Goal: Transaction & Acquisition: Purchase product/service

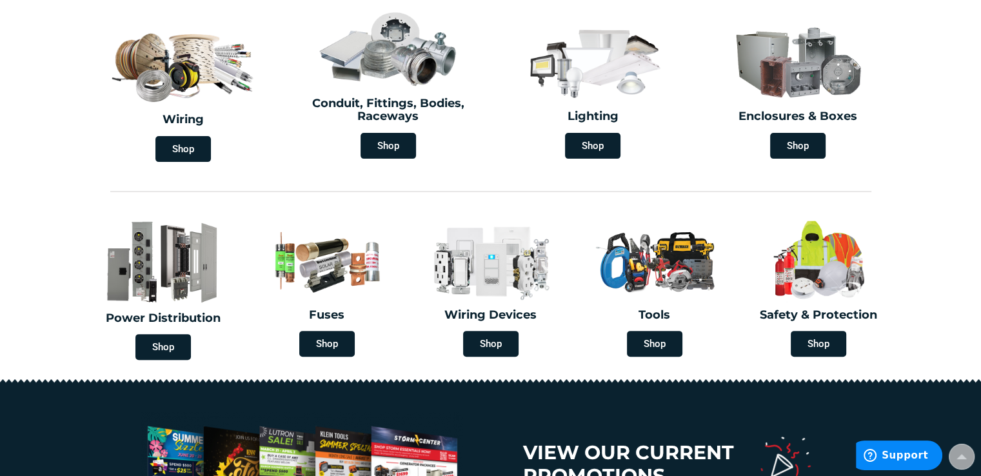
scroll to position [392, 0]
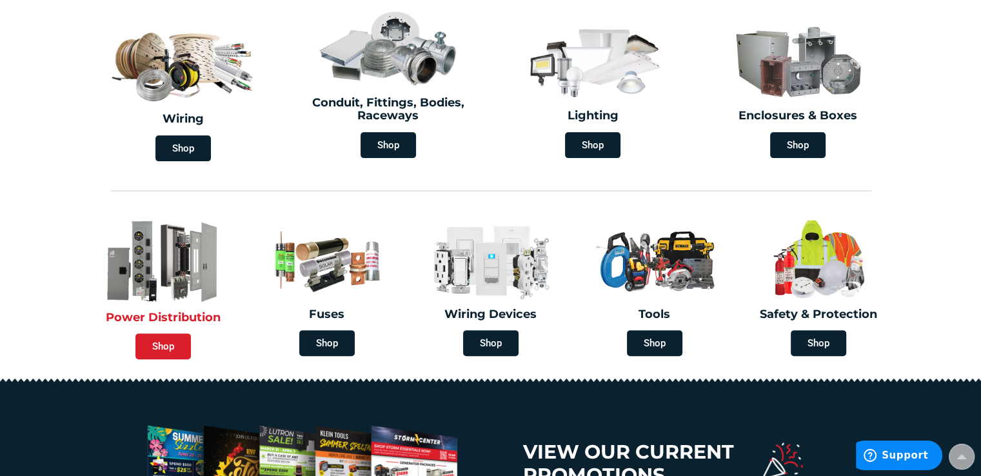
click at [150, 345] on span "Shop" at bounding box center [162, 347] width 55 height 26
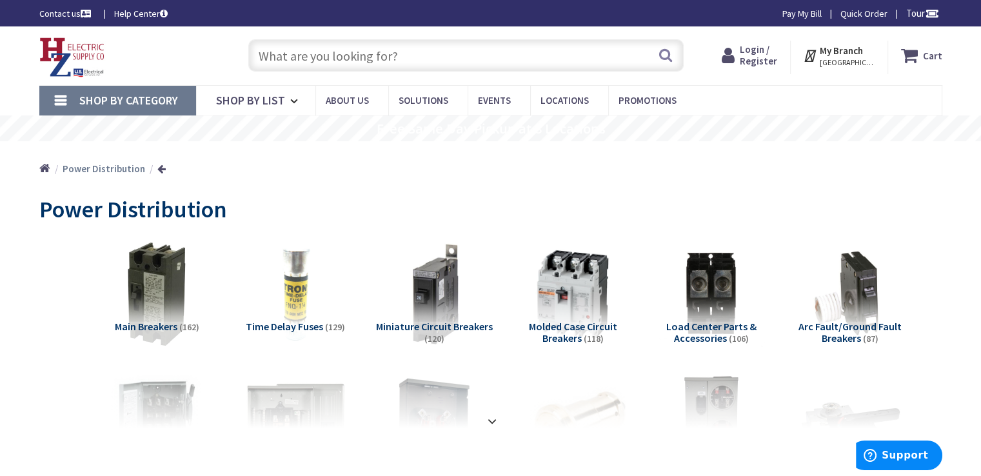
drag, startPoint x: 371, startPoint y: 59, endPoint x: 365, endPoint y: 54, distance: 8.7
click at [365, 54] on input "text" at bounding box center [465, 55] width 435 height 32
click at [365, 54] on input "s" at bounding box center [465, 55] width 435 height 32
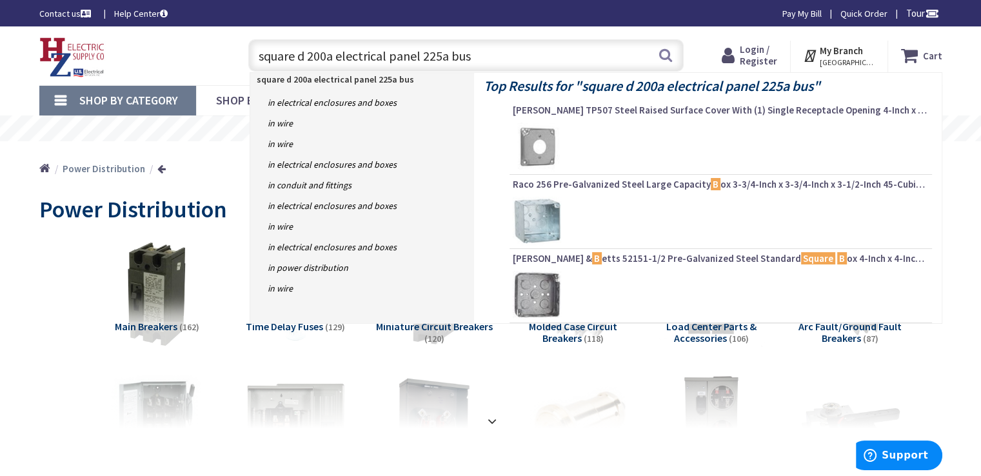
type input "square d 200a electrical panel 225a buss"
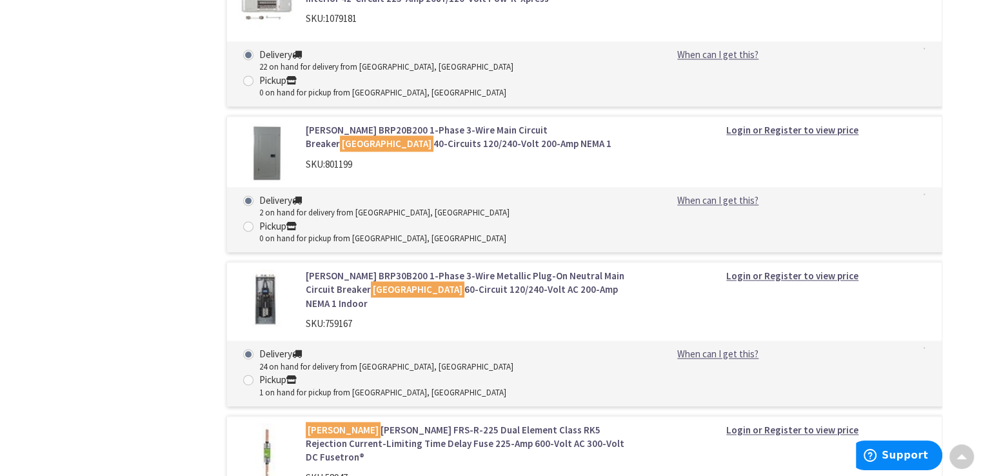
scroll to position [1786, 0]
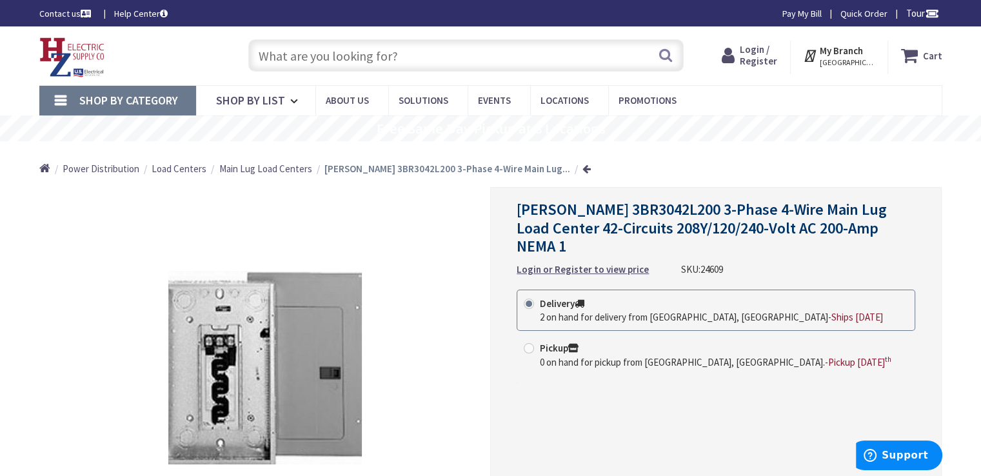
click at [756, 60] on span "Login / Register" at bounding box center [758, 55] width 37 height 24
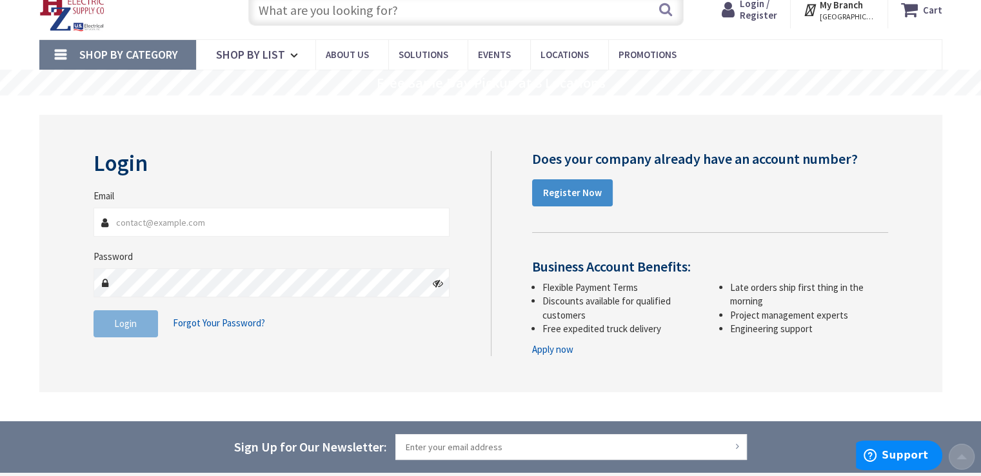
scroll to position [43, 0]
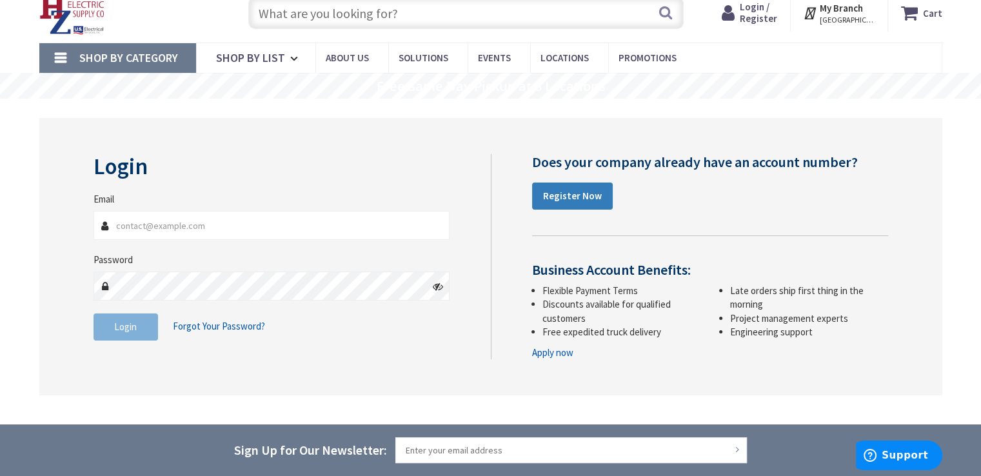
click at [570, 199] on strong "Register Now" at bounding box center [572, 196] width 59 height 12
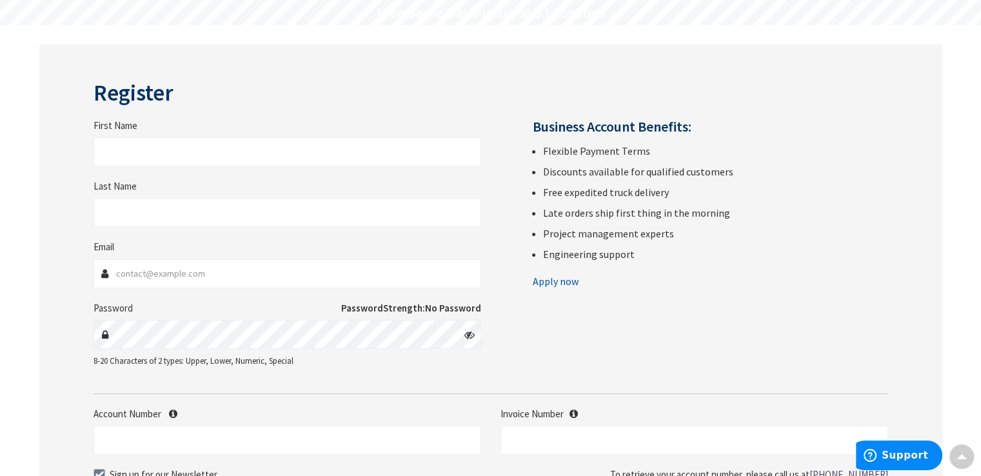
scroll to position [114, 0]
